Goal: Task Accomplishment & Management: Complete application form

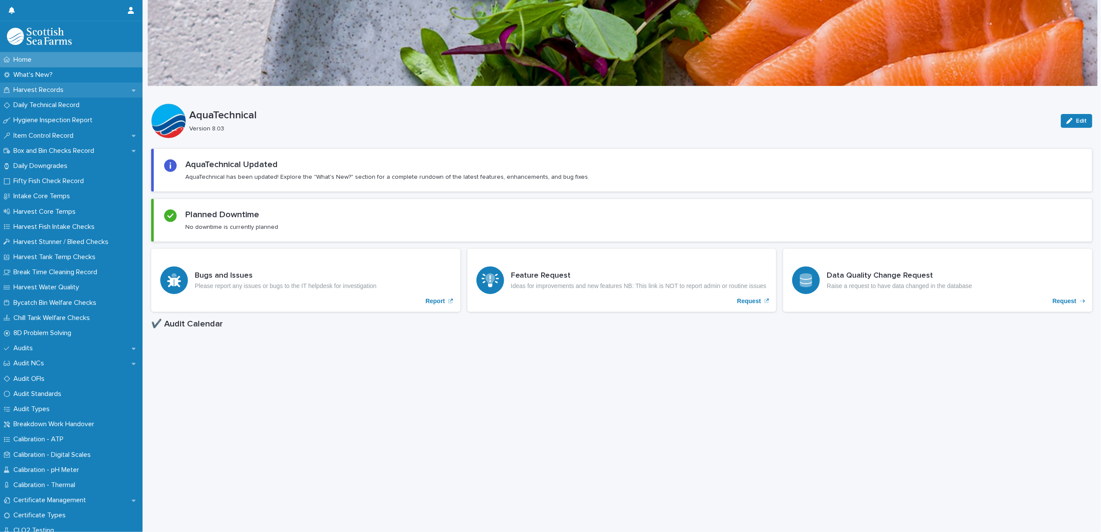
click at [39, 87] on p "Harvest Records" at bounding box center [40, 90] width 60 height 8
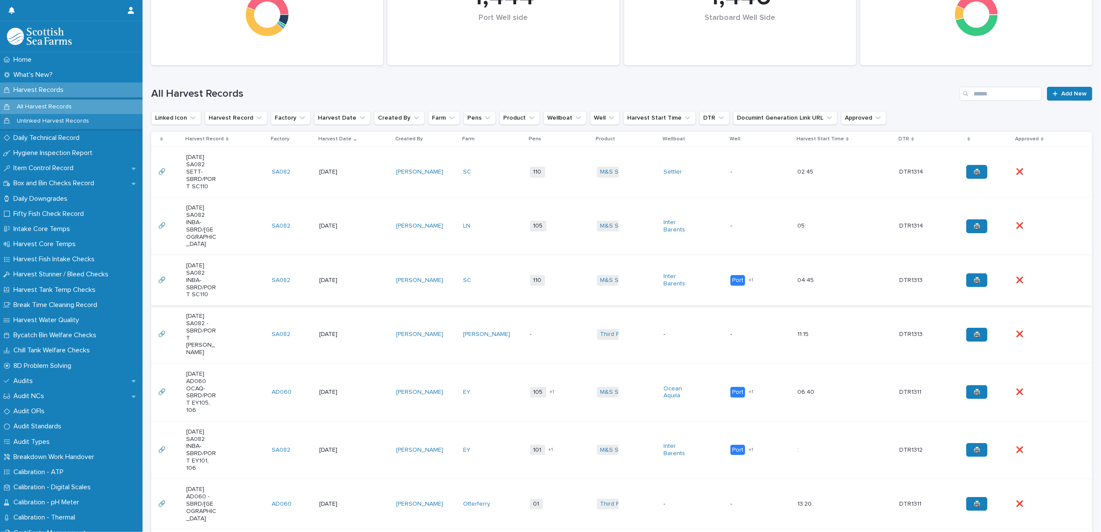
scroll to position [173, 0]
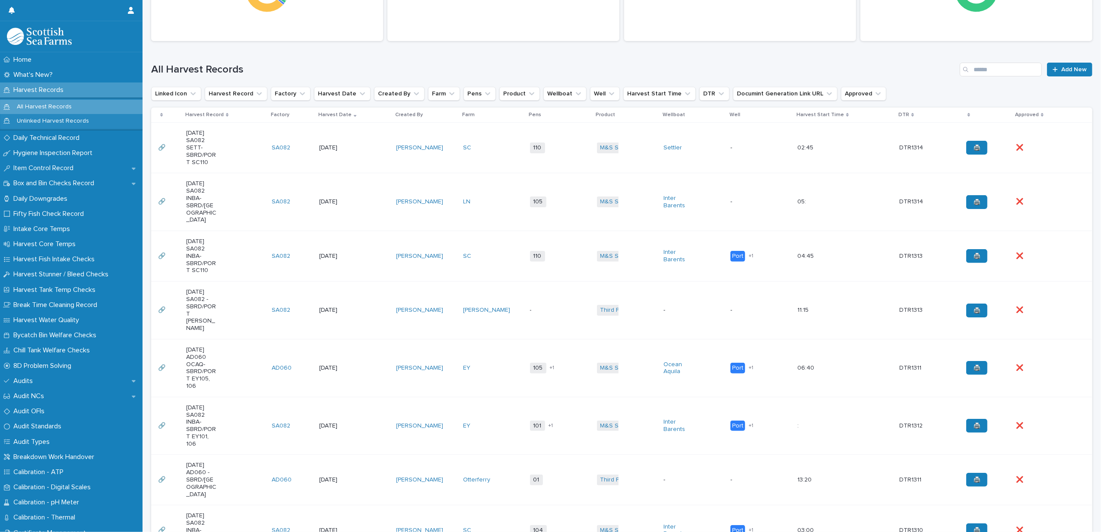
click at [429, 248] on td "[PERSON_NAME]" at bounding box center [426, 256] width 67 height 51
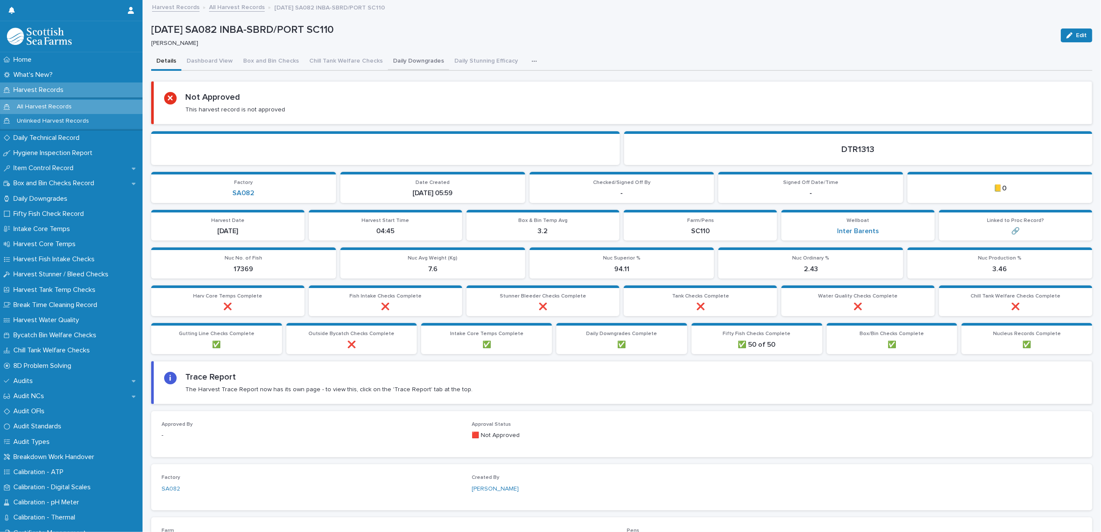
click at [434, 57] on button "Daily Downgrades" at bounding box center [418, 62] width 61 height 18
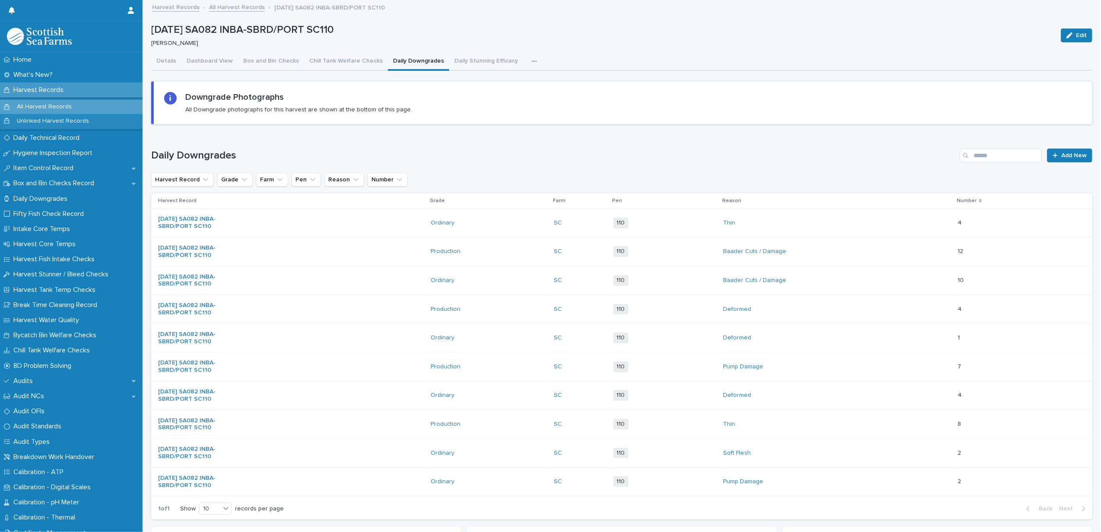
click at [532, 60] on icon "button" at bounding box center [534, 61] width 5 height 6
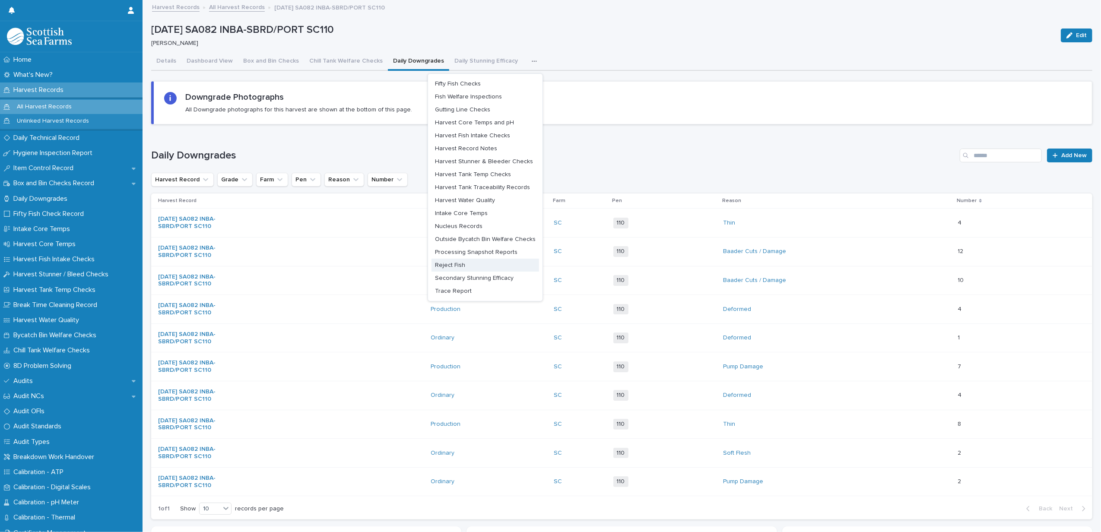
click at [450, 265] on span "Reject Fish" at bounding box center [450, 265] width 30 height 6
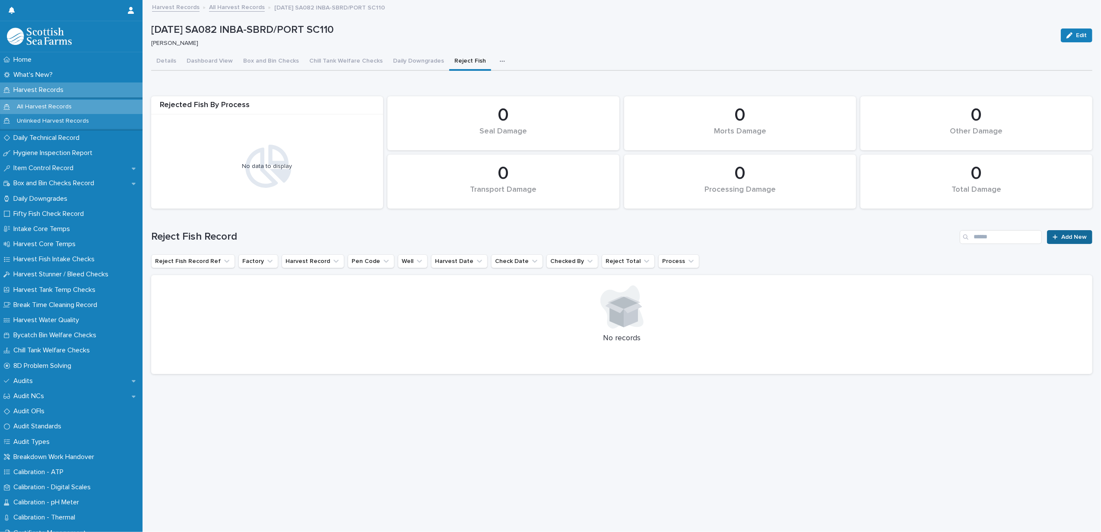
click at [1065, 241] on link "Add New" at bounding box center [1069, 237] width 45 height 14
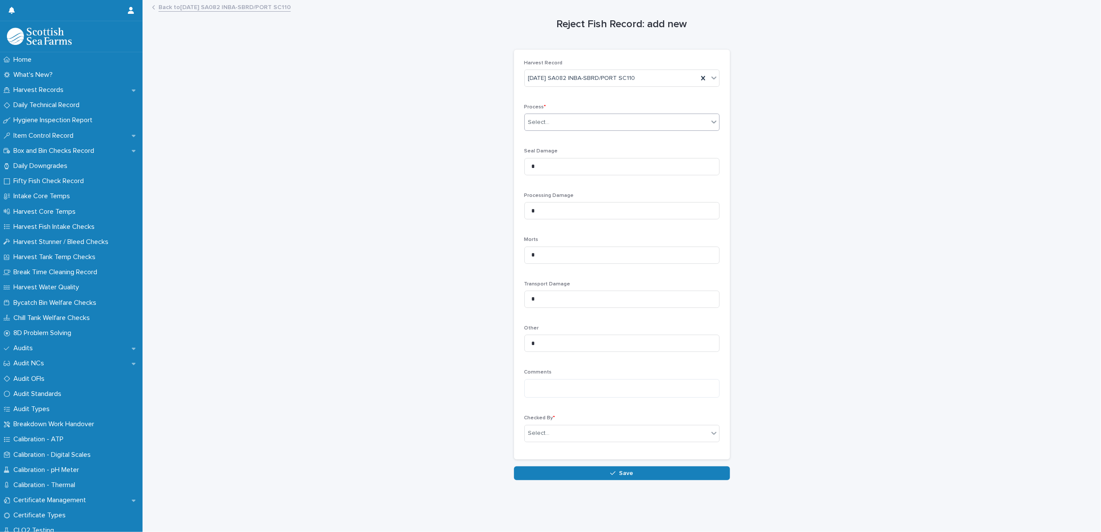
click at [577, 125] on div "Select..." at bounding box center [617, 122] width 184 height 14
click at [555, 152] on span "Processing" at bounding box center [541, 154] width 34 height 10
drag, startPoint x: 550, startPoint y: 207, endPoint x: 474, endPoint y: 204, distance: 75.7
click at [474, 204] on div "Reject Fish Record: add new Loading... Saving… Loading... Saving… Loading... Sa…" at bounding box center [621, 241] width 941 height 480
type input "**"
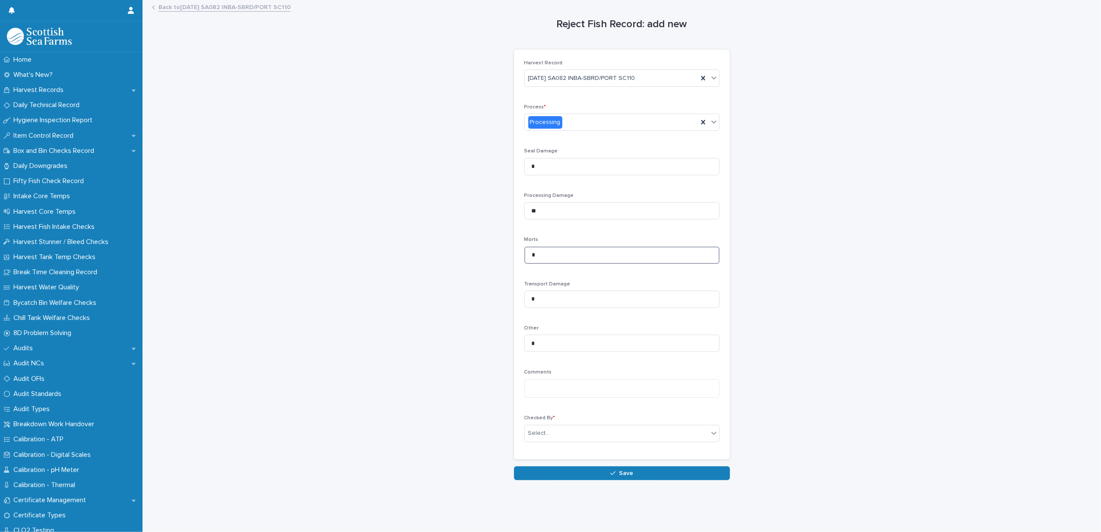
drag, startPoint x: 553, startPoint y: 259, endPoint x: 408, endPoint y: 251, distance: 145.4
click at [408, 251] on div "Reject Fish Record: add new Loading... Saving… Loading... Saving… Loading... Sa…" at bounding box center [621, 241] width 941 height 480
type input "**"
click at [528, 435] on div "Select..." at bounding box center [539, 433] width 22 height 9
type input "******"
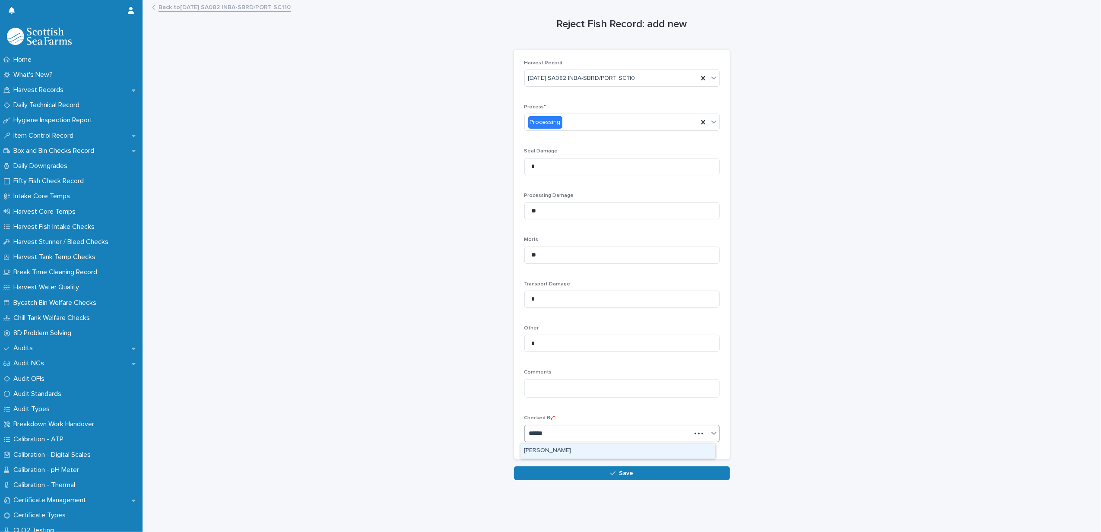
click at [562, 457] on div "[PERSON_NAME]" at bounding box center [618, 451] width 194 height 15
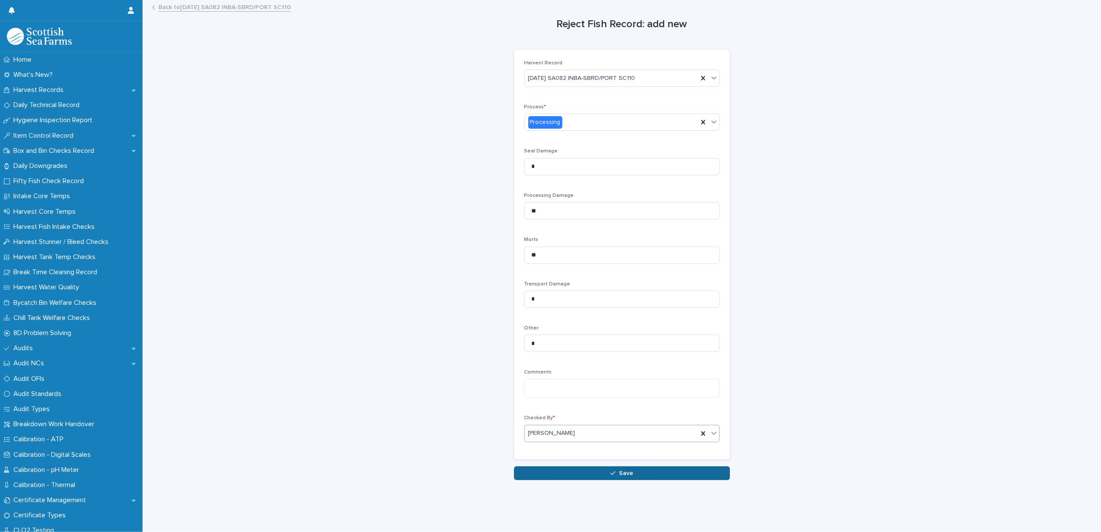
click at [572, 472] on button "Save" at bounding box center [622, 474] width 216 height 14
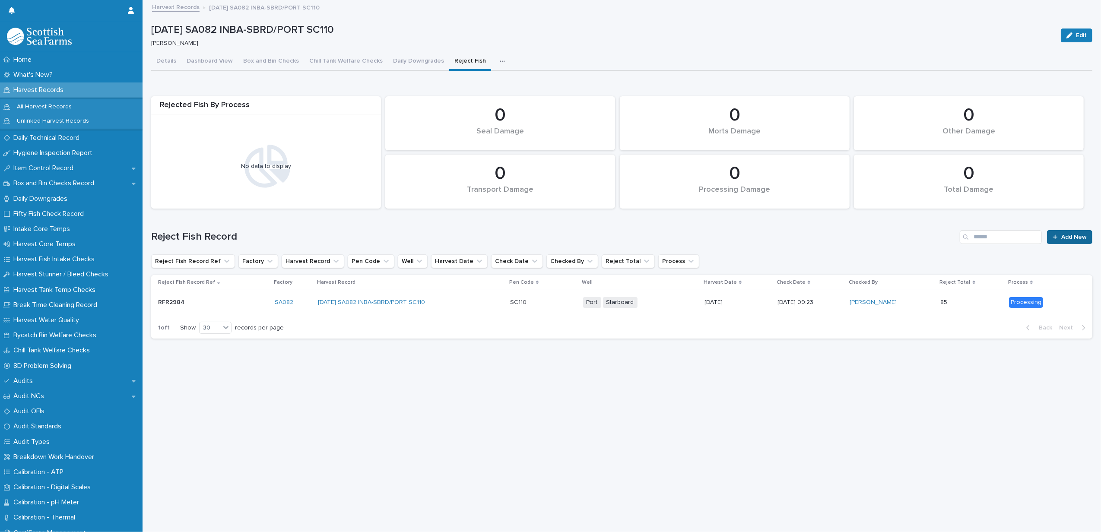
click at [1069, 235] on span "Add New" at bounding box center [1073, 237] width 25 height 6
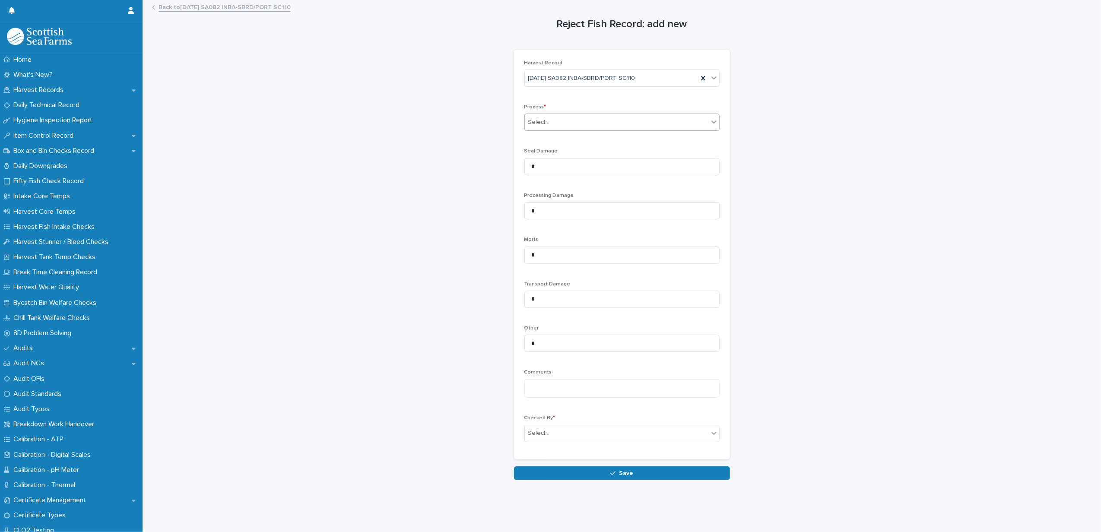
click at [547, 123] on div "Select..." at bounding box center [617, 122] width 184 height 14
click at [540, 140] on span "Harvesting" at bounding box center [540, 139] width 33 height 10
drag, startPoint x: 540, startPoint y: 250, endPoint x: 510, endPoint y: 251, distance: 29.8
click at [514, 251] on div "Harvest Record [DATE] SA082 INBA-SBRD/PORT SC110 Process * option Harvesting, s…" at bounding box center [622, 255] width 216 height 410
type input "***"
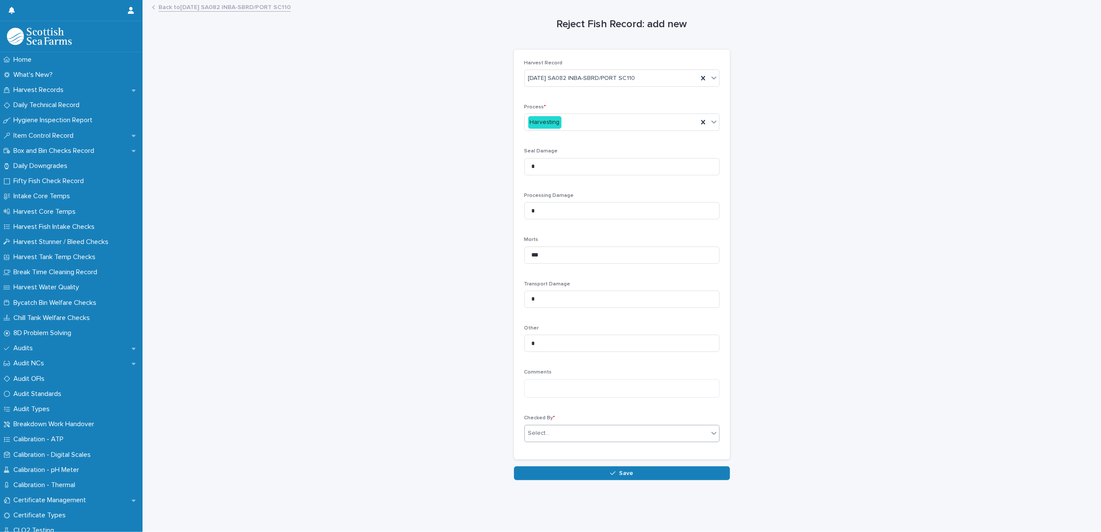
click at [538, 434] on div "Select..." at bounding box center [539, 433] width 22 height 9
type input "******"
click at [543, 450] on div "[PERSON_NAME]" at bounding box center [618, 451] width 194 height 15
click at [554, 470] on button "Save" at bounding box center [622, 474] width 216 height 14
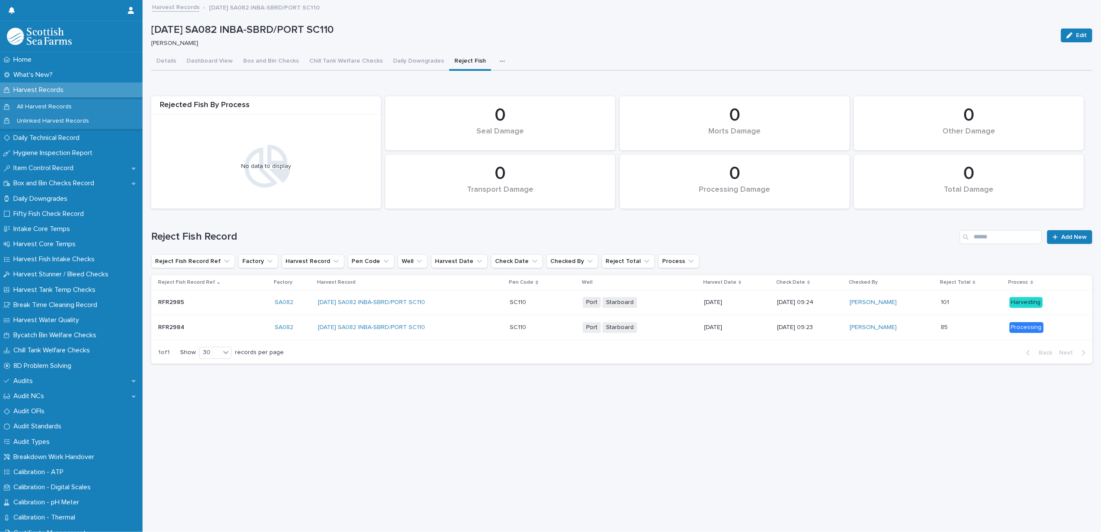
click at [185, 9] on link "Harvest Records" at bounding box center [176, 7] width 48 height 10
